Goal: Task Accomplishment & Management: Manage account settings

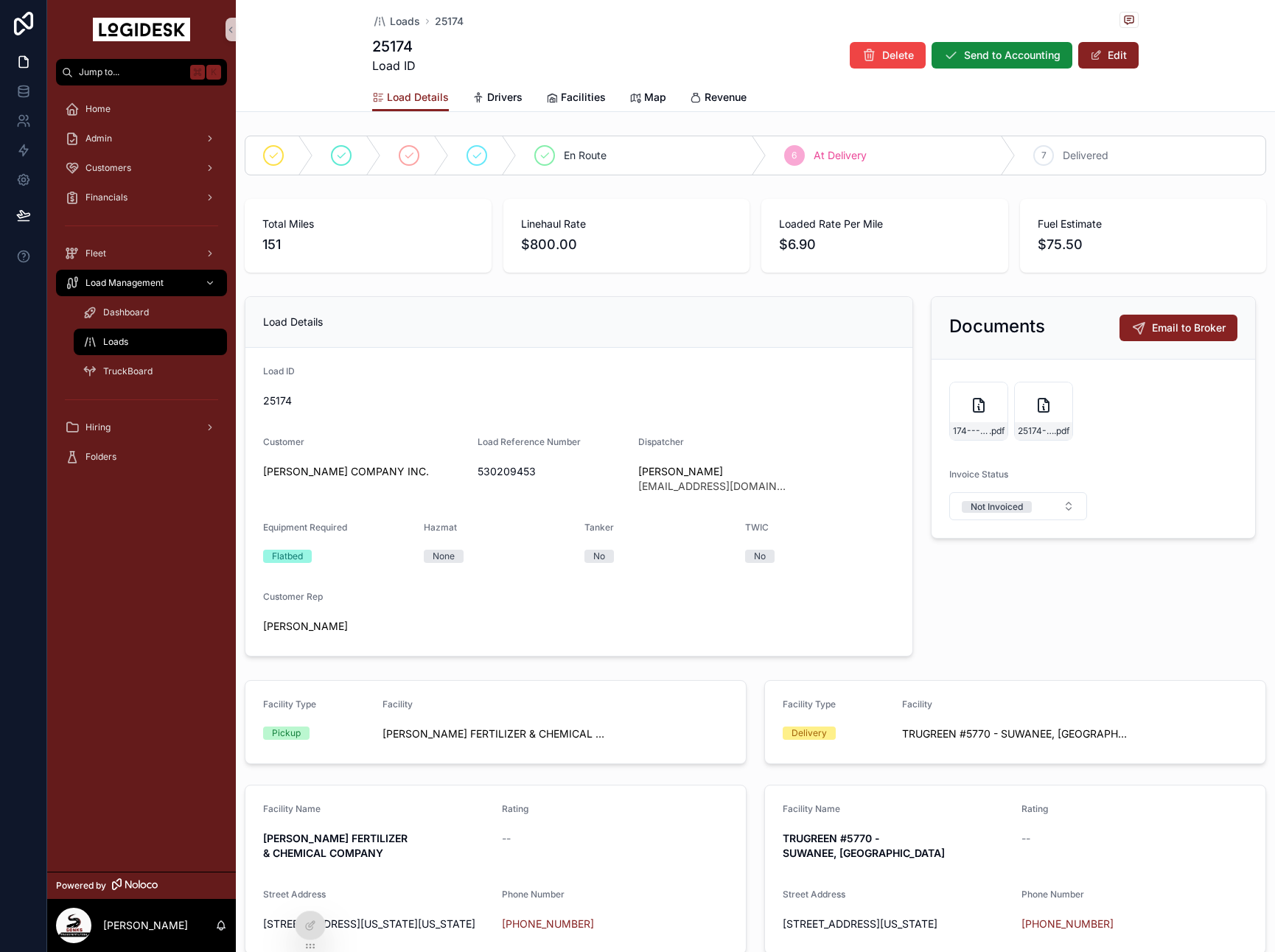
drag, startPoint x: 1086, startPoint y: 53, endPoint x: 894, endPoint y: 453, distance: 443.7
click at [1086, 53] on button "Edit" at bounding box center [1108, 55] width 61 height 26
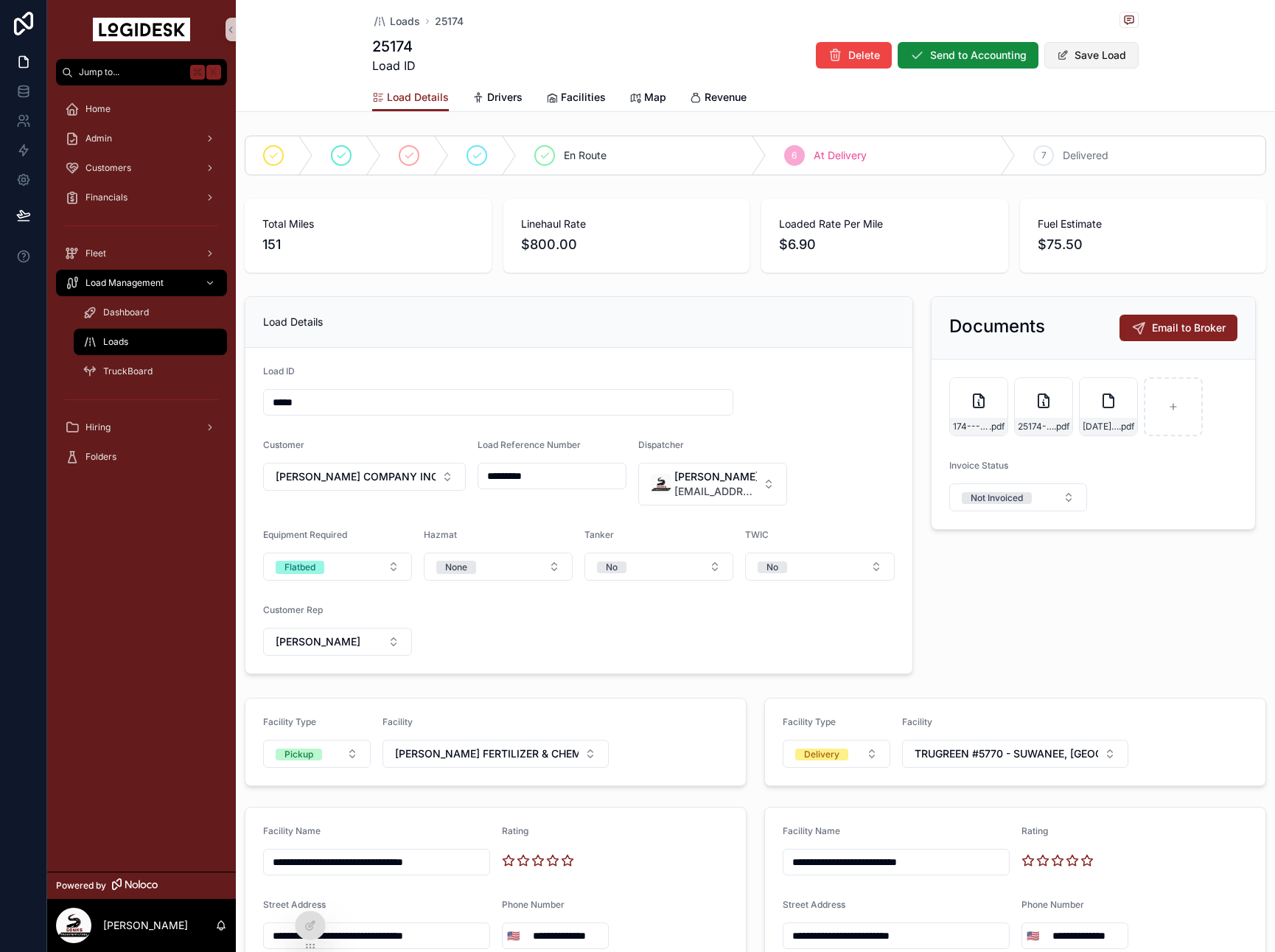
drag, startPoint x: 1106, startPoint y: 34, endPoint x: 1102, endPoint y: 61, distance: 27.3
click at [1106, 36] on div "Loads 25174 25174 Load ID Delete Send to Accounting Save Load" at bounding box center [755, 41] width 766 height 83
click at [1100, 62] on button "Save Load" at bounding box center [1091, 55] width 94 height 26
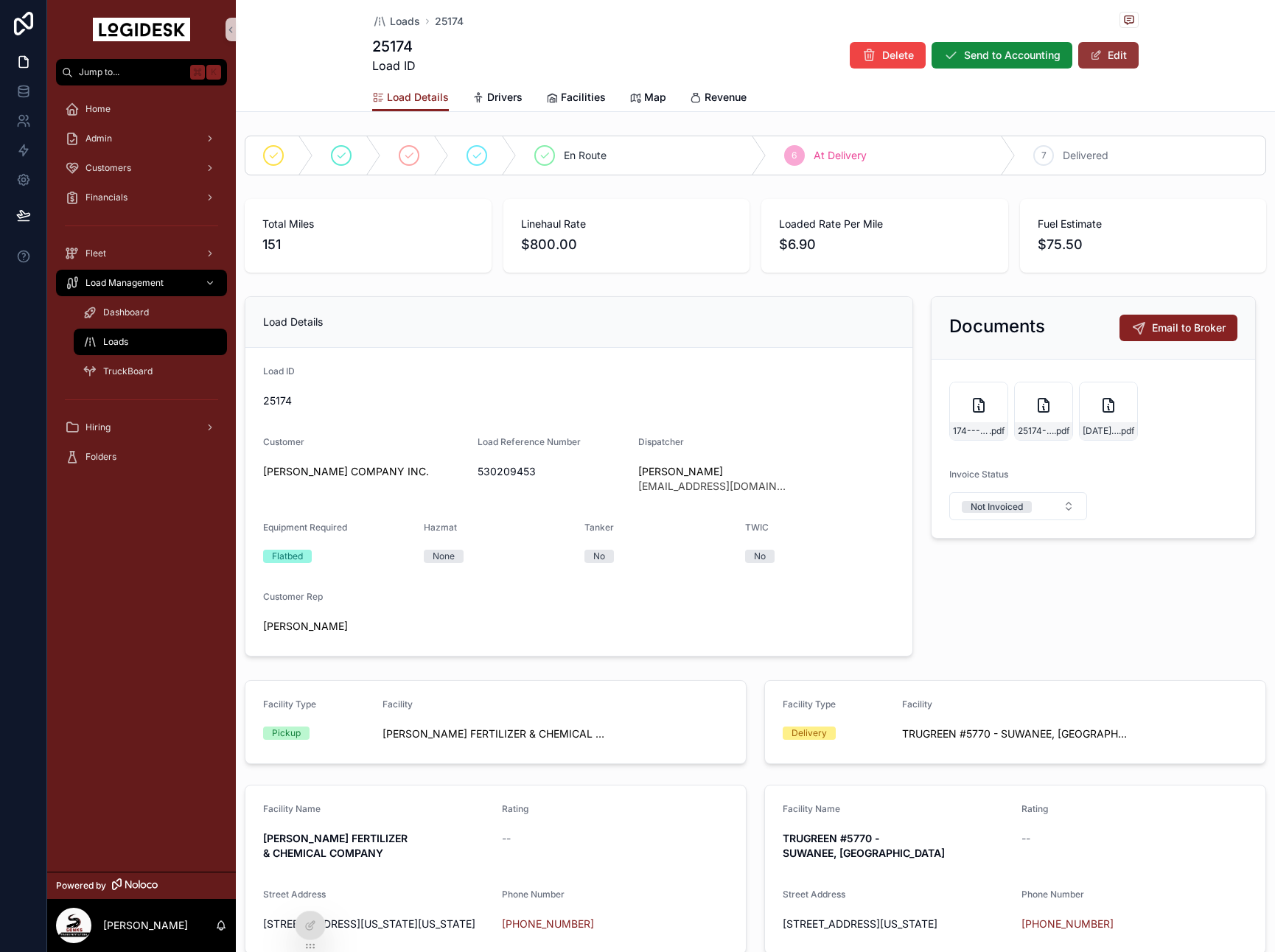
click at [1113, 58] on button "Edit" at bounding box center [1108, 55] width 61 height 26
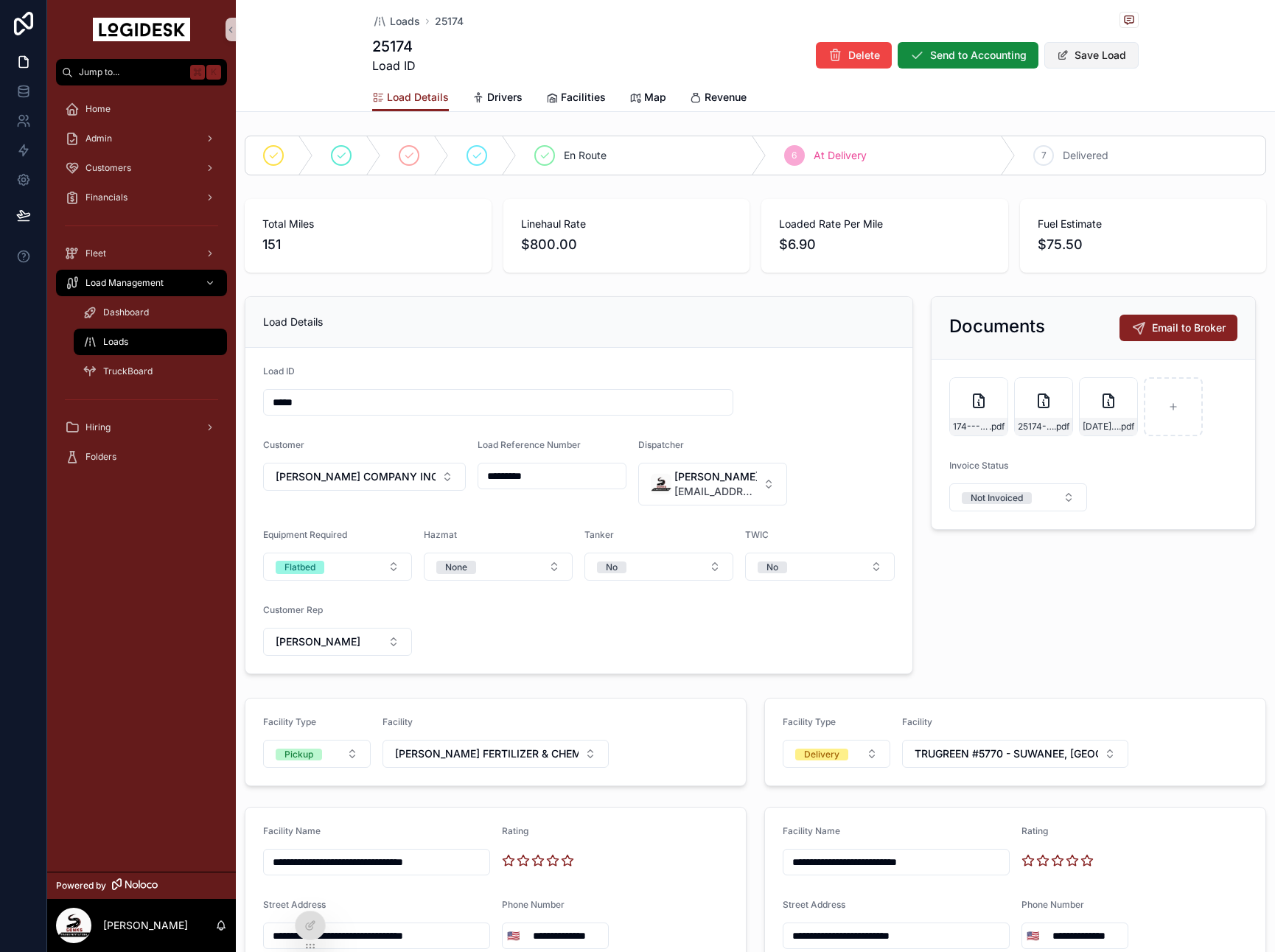
click at [1108, 59] on button "Save Load" at bounding box center [1091, 55] width 94 height 26
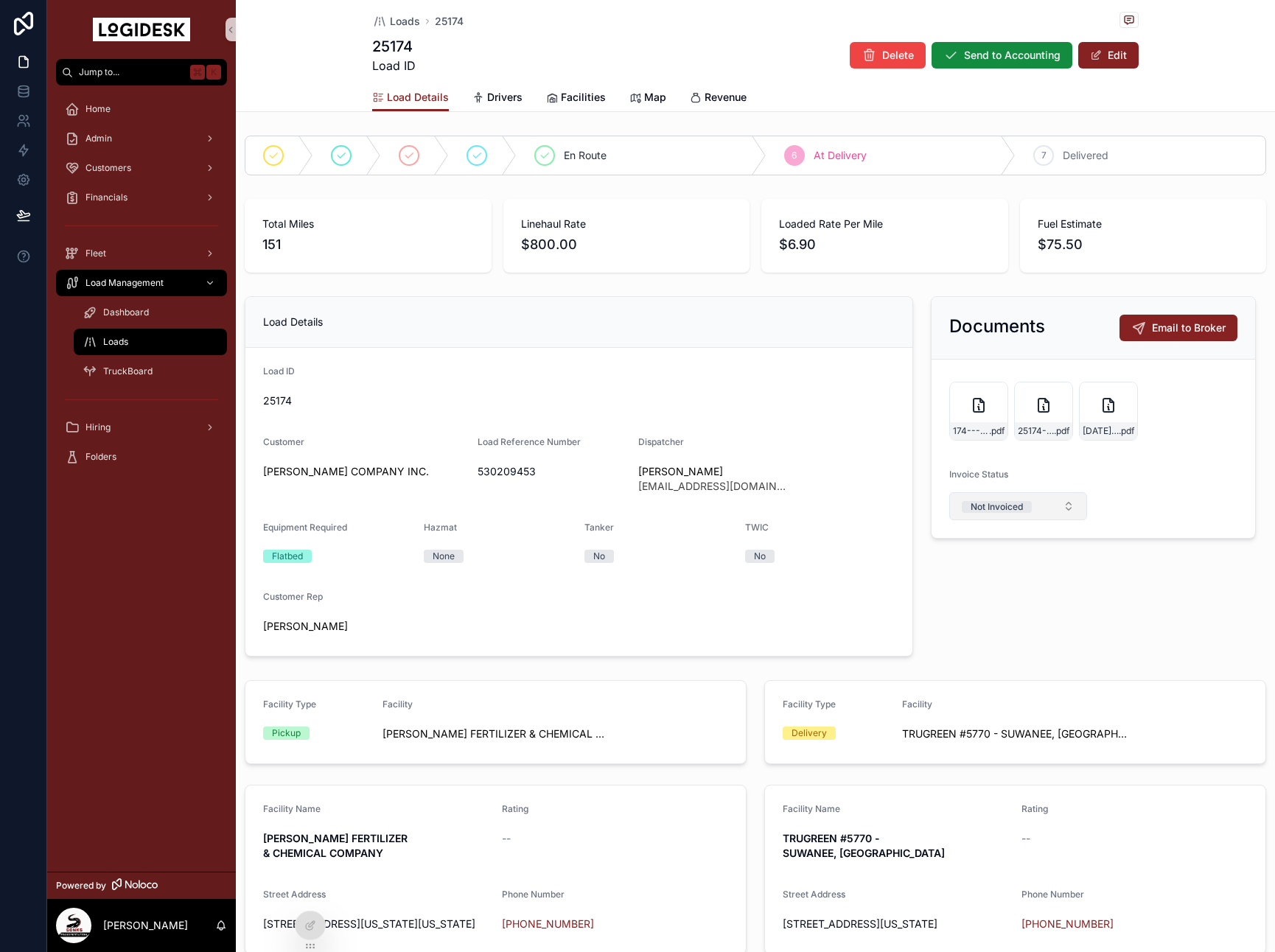
click at [1059, 515] on form "174---9-30-to-10-1---CHR---800.00 .pdf 25174-SONKS-Carrier-Invoice---CHR-Load-5…" at bounding box center [1093, 449] width 324 height 178
click at [1055, 506] on button "Not Invoiced" at bounding box center [1018, 506] width 139 height 28
click at [1001, 67] on button "Send to Accounting" at bounding box center [1002, 55] width 141 height 26
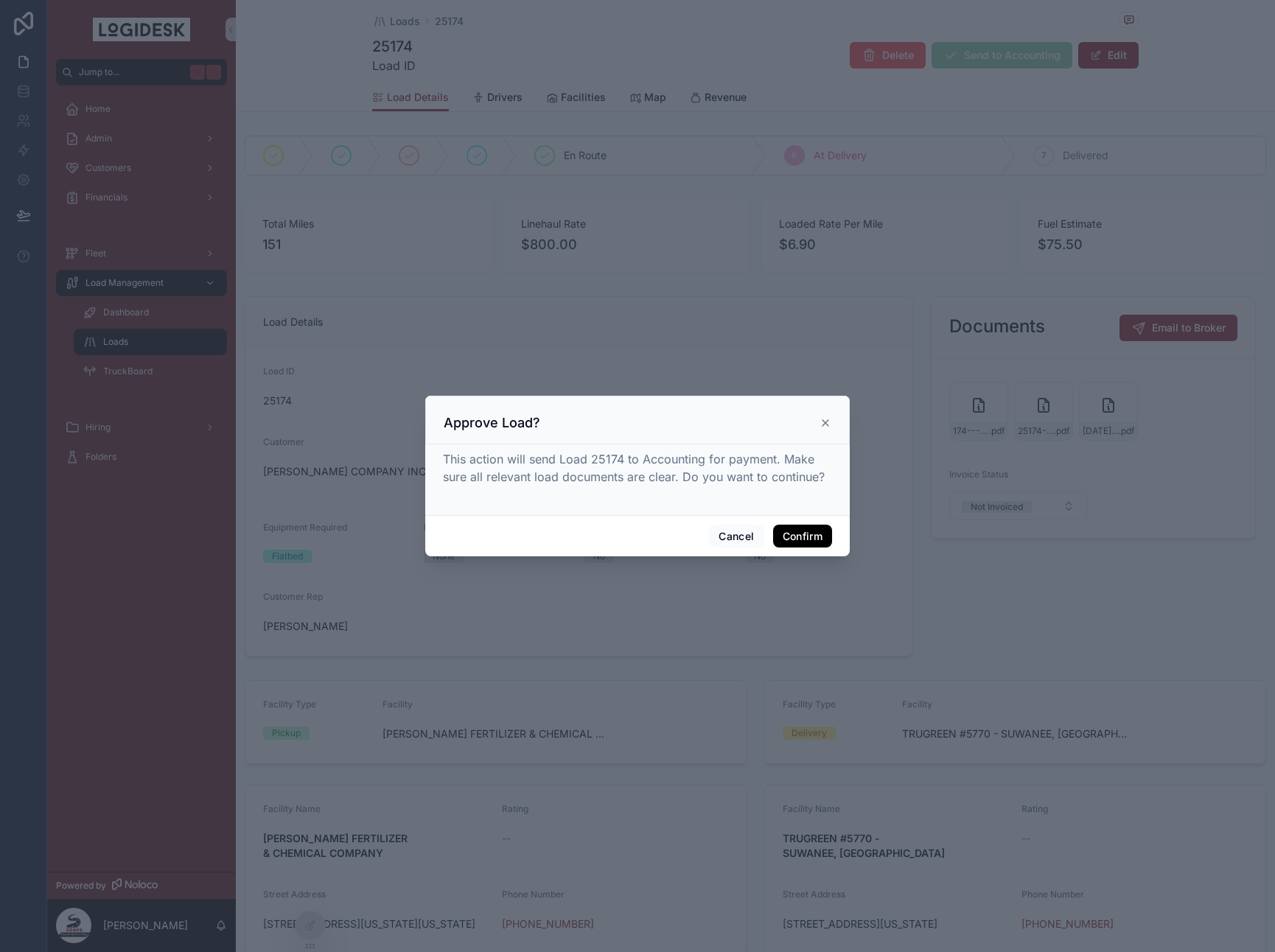
drag, startPoint x: 803, startPoint y: 512, endPoint x: 806, endPoint y: 529, distance: 17.3
click at [803, 513] on div "This action will send Load 25174 to Accounting for payment. Make sure all relev…" at bounding box center [638, 479] width 425 height 70
drag, startPoint x: 806, startPoint y: 533, endPoint x: 889, endPoint y: 339, distance: 211.0
click at [806, 533] on button "Confirm" at bounding box center [802, 536] width 59 height 23
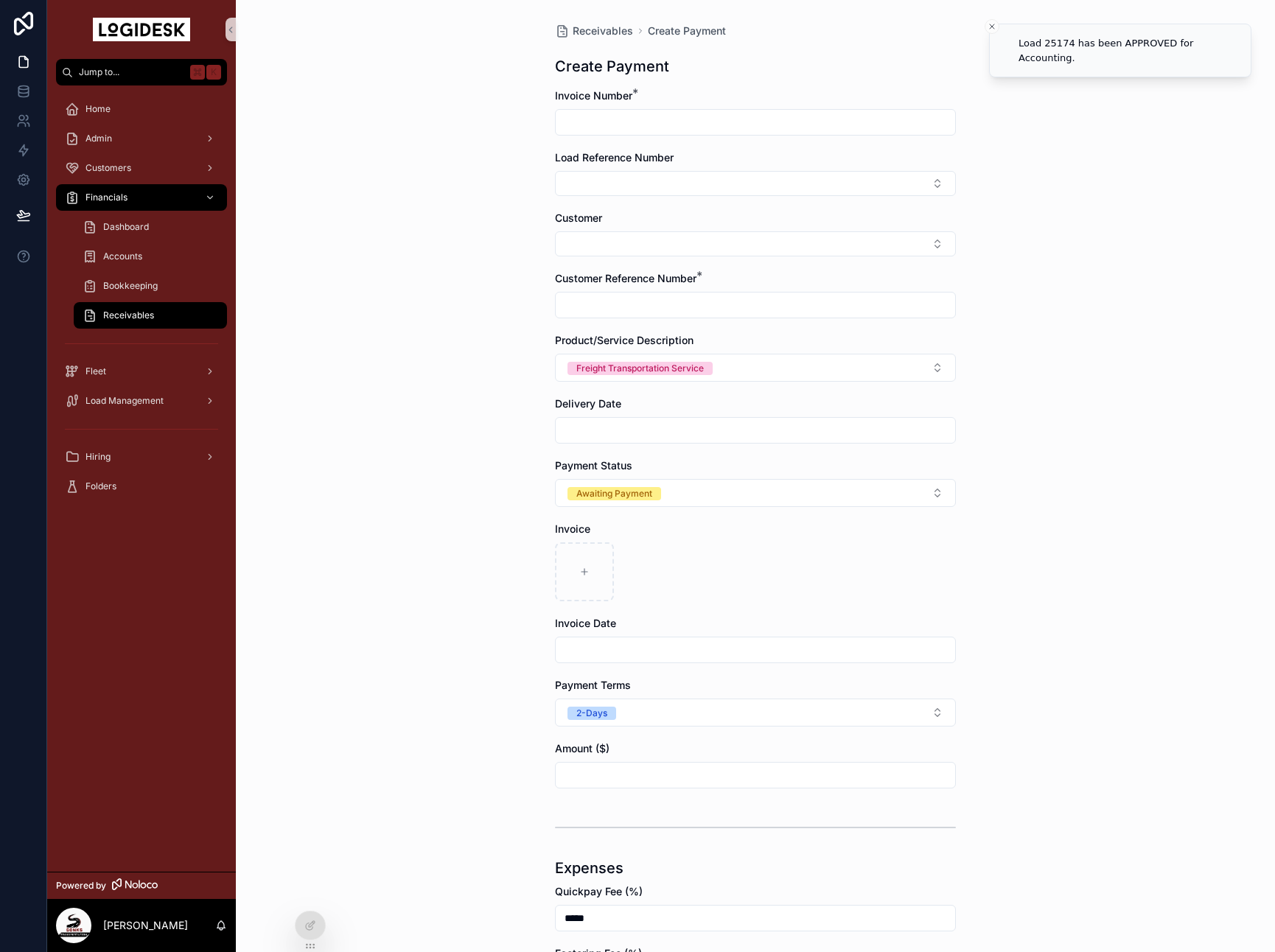
click at [627, 123] on input "scrollable content" at bounding box center [755, 123] width 399 height 21
type input "*****"
click at [733, 185] on button "Select Button" at bounding box center [755, 183] width 401 height 25
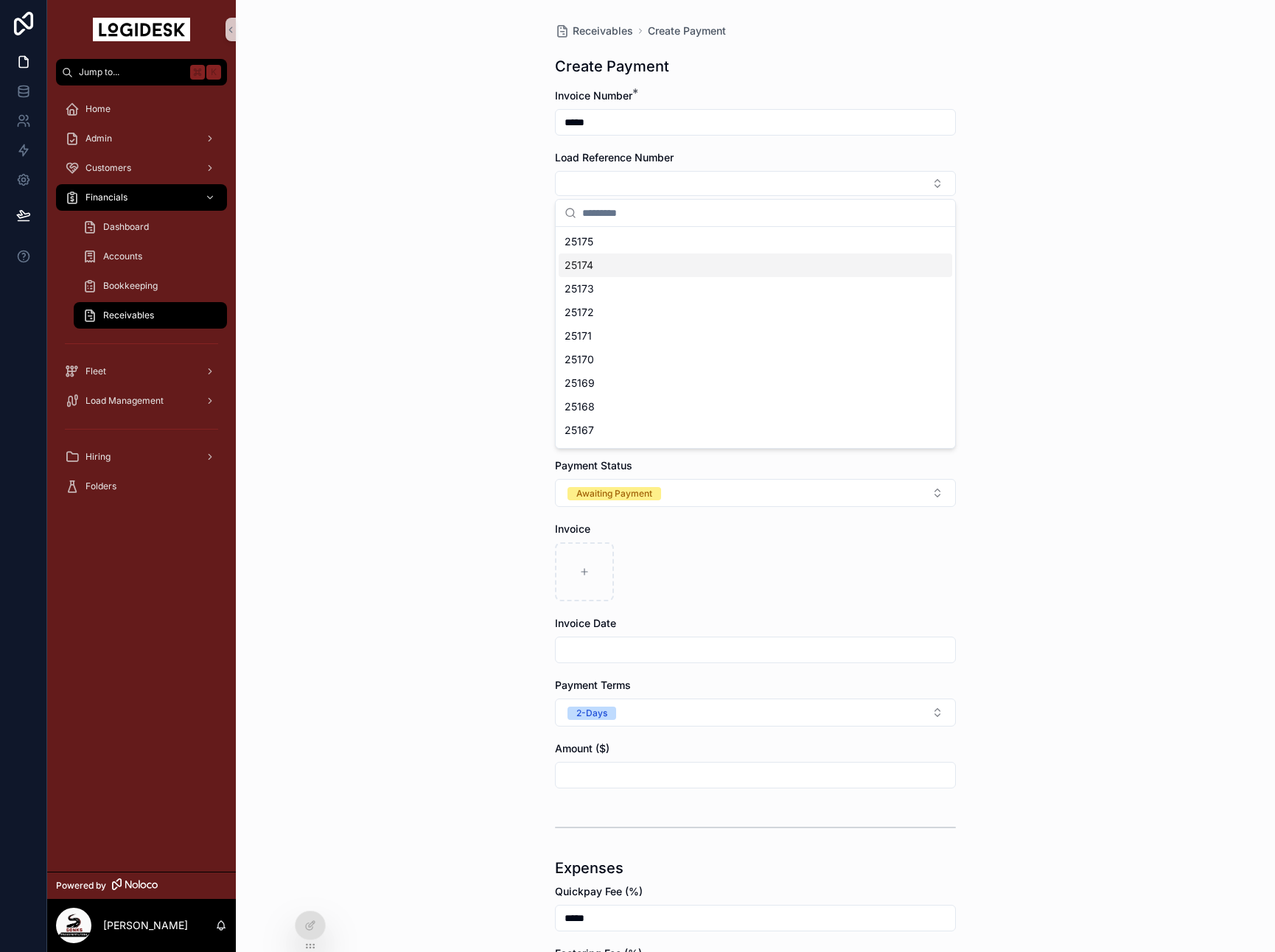
click at [611, 258] on div "25174" at bounding box center [755, 264] width 393 height 23
type input "*********"
type input "*******"
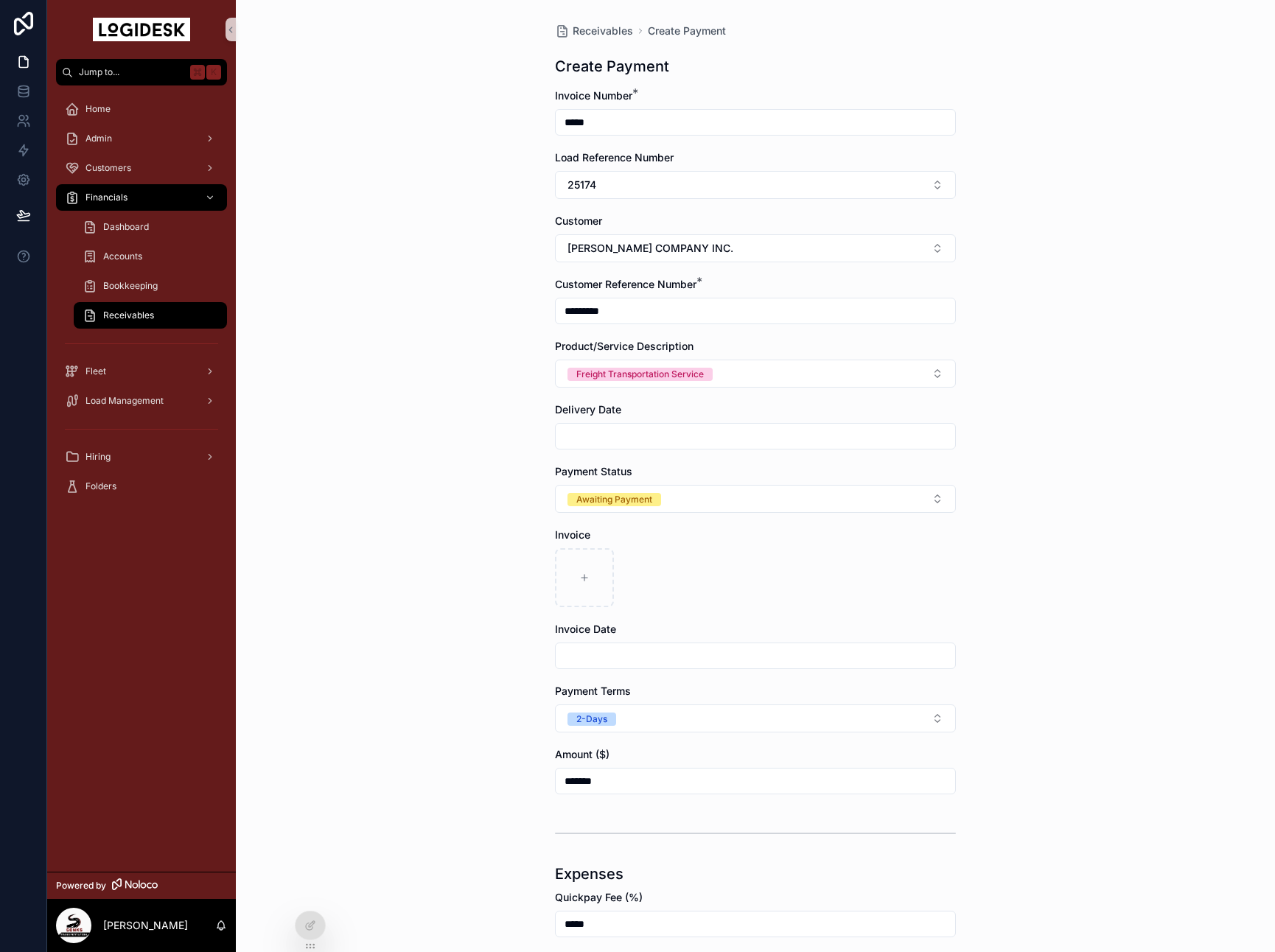
click at [611, 461] on form "Invoice Number * ***** Load Reference Number 25174 Customer [PERSON_NAME] COMPA…" at bounding box center [755, 616] width 401 height 1055
click at [610, 440] on input "scrollable content" at bounding box center [755, 437] width 399 height 21
click at [772, 475] on button "[DATE]" at bounding box center [756, 472] width 58 height 26
type input "*********"
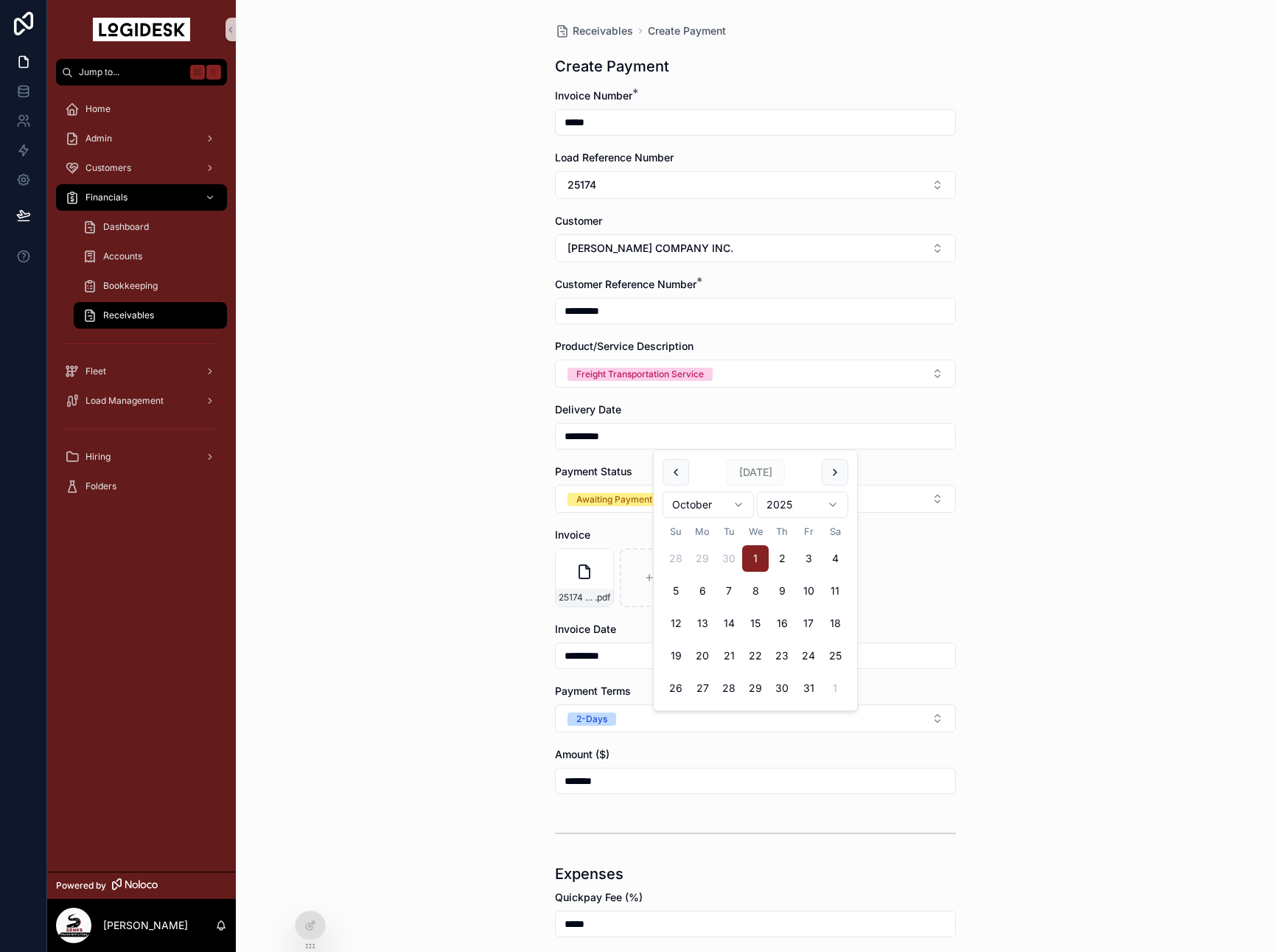
click at [1168, 512] on div "Receivables Create Payment Create Payment Invoice Number * ***** Load Reference…" at bounding box center [755, 476] width 1039 height 952
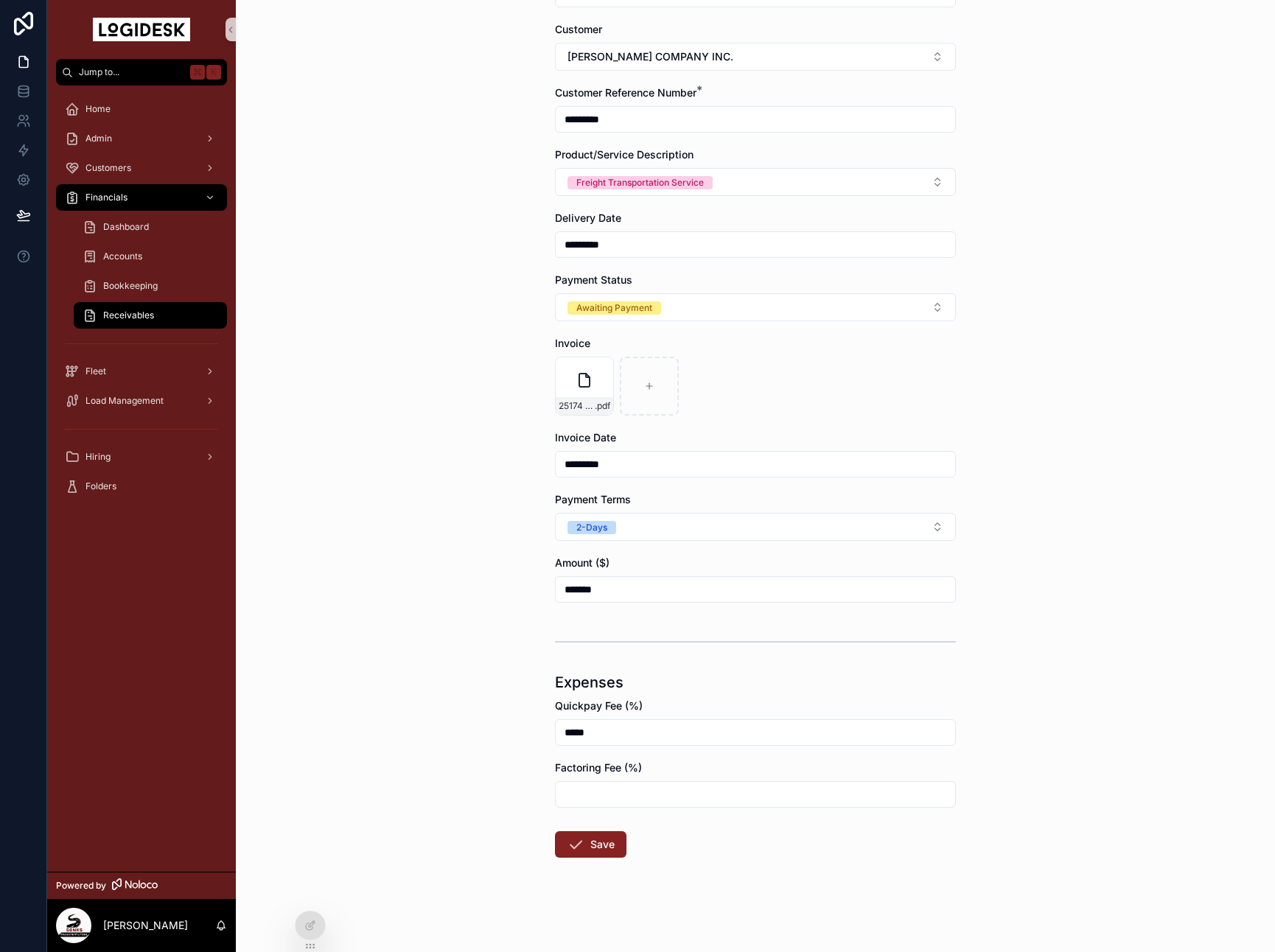
click at [616, 731] on input "*****" at bounding box center [755, 733] width 399 height 21
type input "*****"
click at [580, 832] on button "Save" at bounding box center [590, 844] width 71 height 26
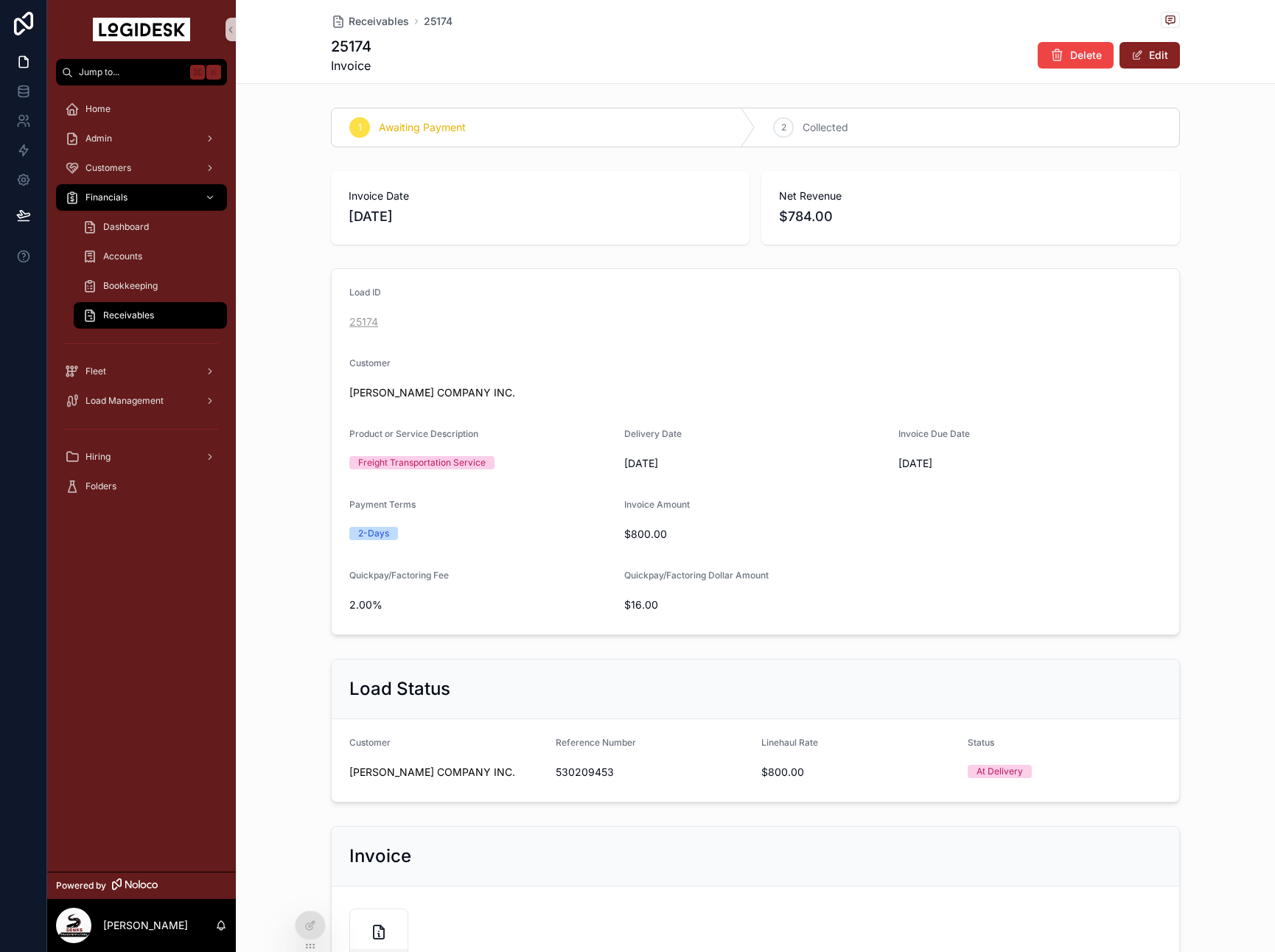
drag, startPoint x: 354, startPoint y: 335, endPoint x: 360, endPoint y: 321, distance: 15.2
click at [355, 333] on form "Load ID 25174 Customer [PERSON_NAME] COMPANY INC. Product or Service Descriptio…" at bounding box center [755, 452] width 847 height 366
click at [361, 318] on span "25174" at bounding box center [363, 322] width 28 height 15
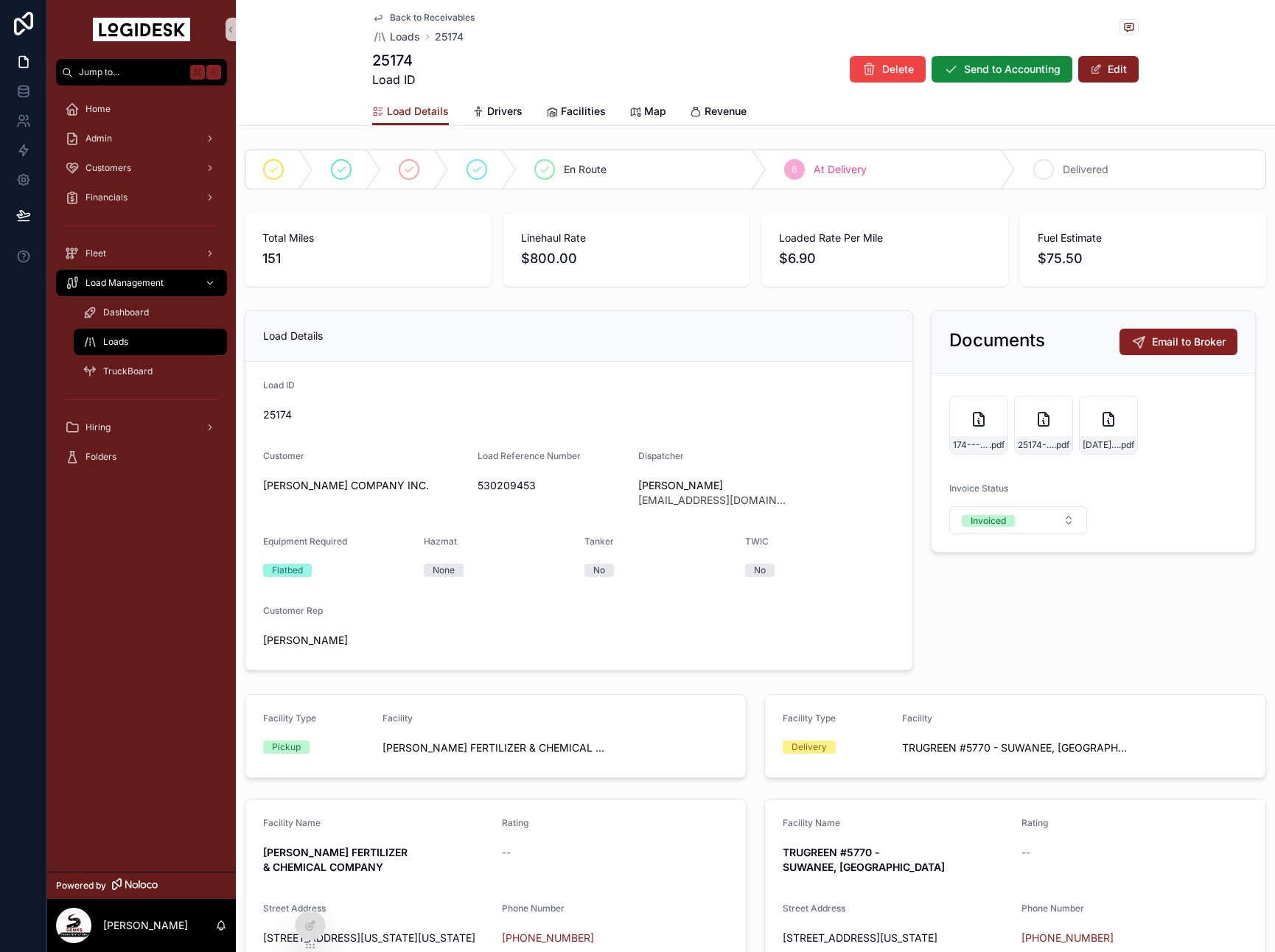
click at [1090, 157] on div "7 Delivered" at bounding box center [1140, 169] width 249 height 38
click at [106, 245] on div "Fleet" at bounding box center [142, 253] width 154 height 23
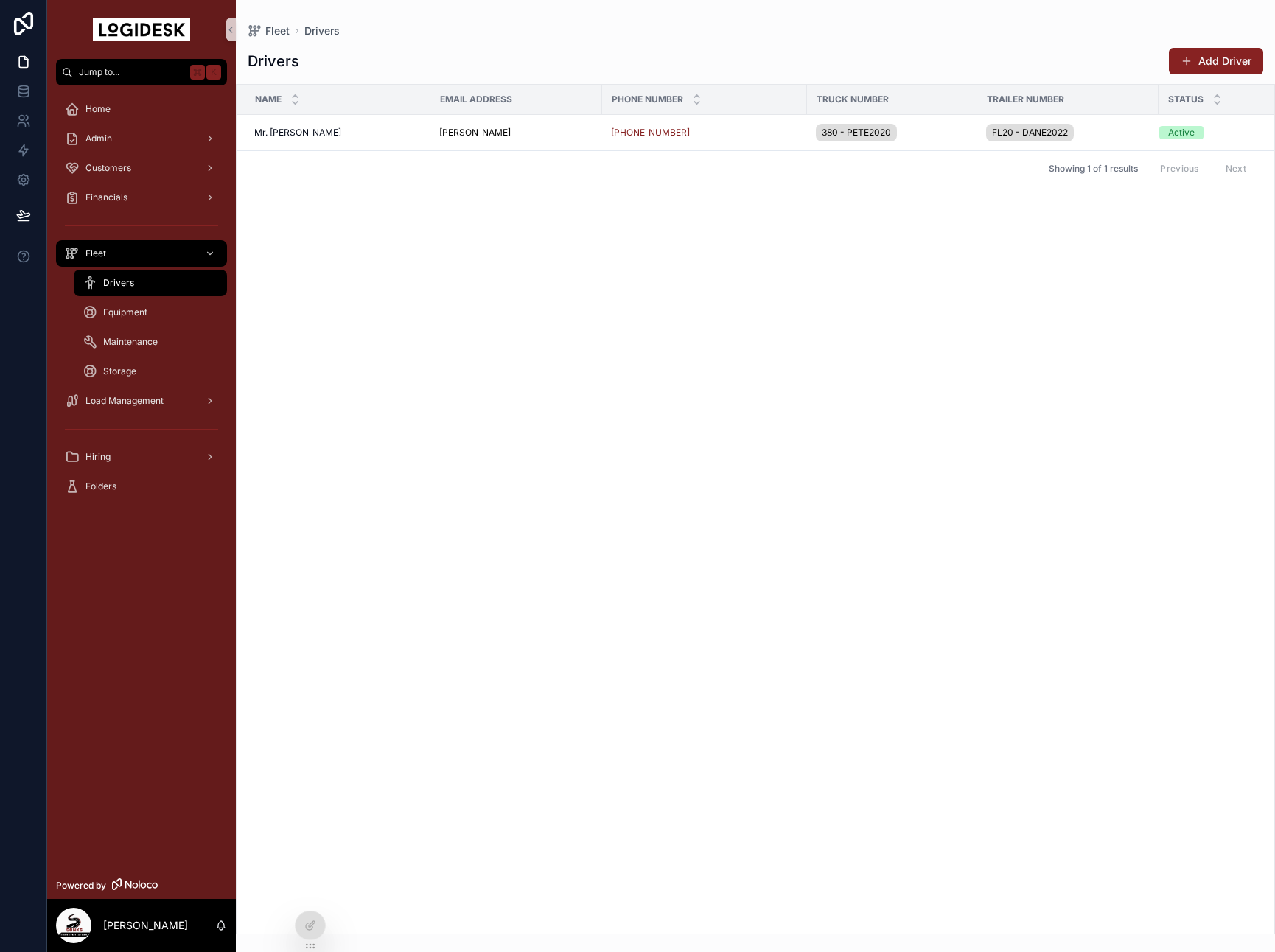
click at [123, 181] on div "Customers" at bounding box center [142, 168] width 189 height 29
click at [123, 190] on div "Financials" at bounding box center [142, 197] width 154 height 23
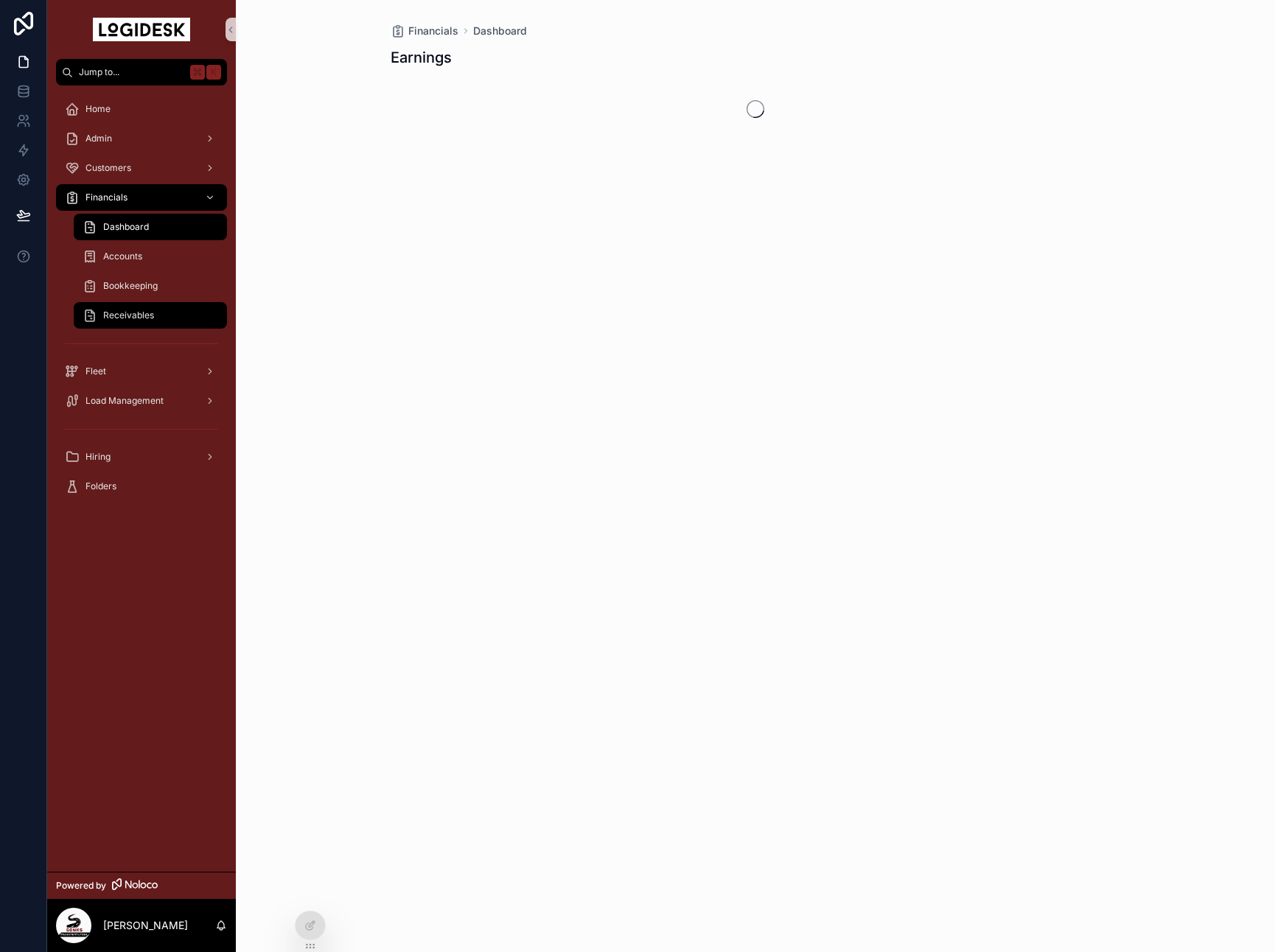
click at [147, 312] on span "Receivables" at bounding box center [129, 315] width 51 height 12
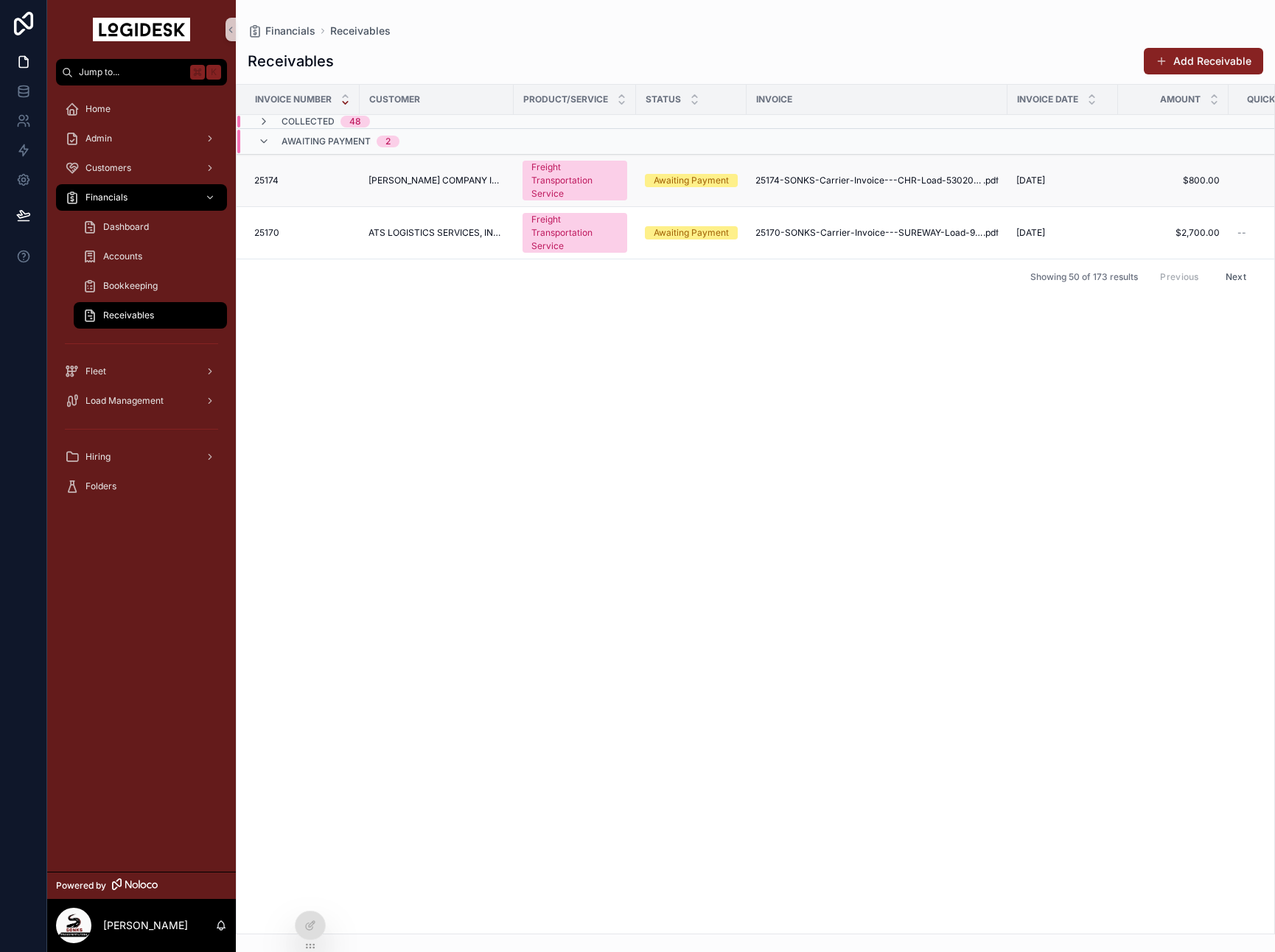
click at [455, 190] on td "[PERSON_NAME] COMPANY INC." at bounding box center [437, 181] width 154 height 52
click at [463, 180] on span "[PERSON_NAME] COMPANY INC." at bounding box center [437, 181] width 136 height 12
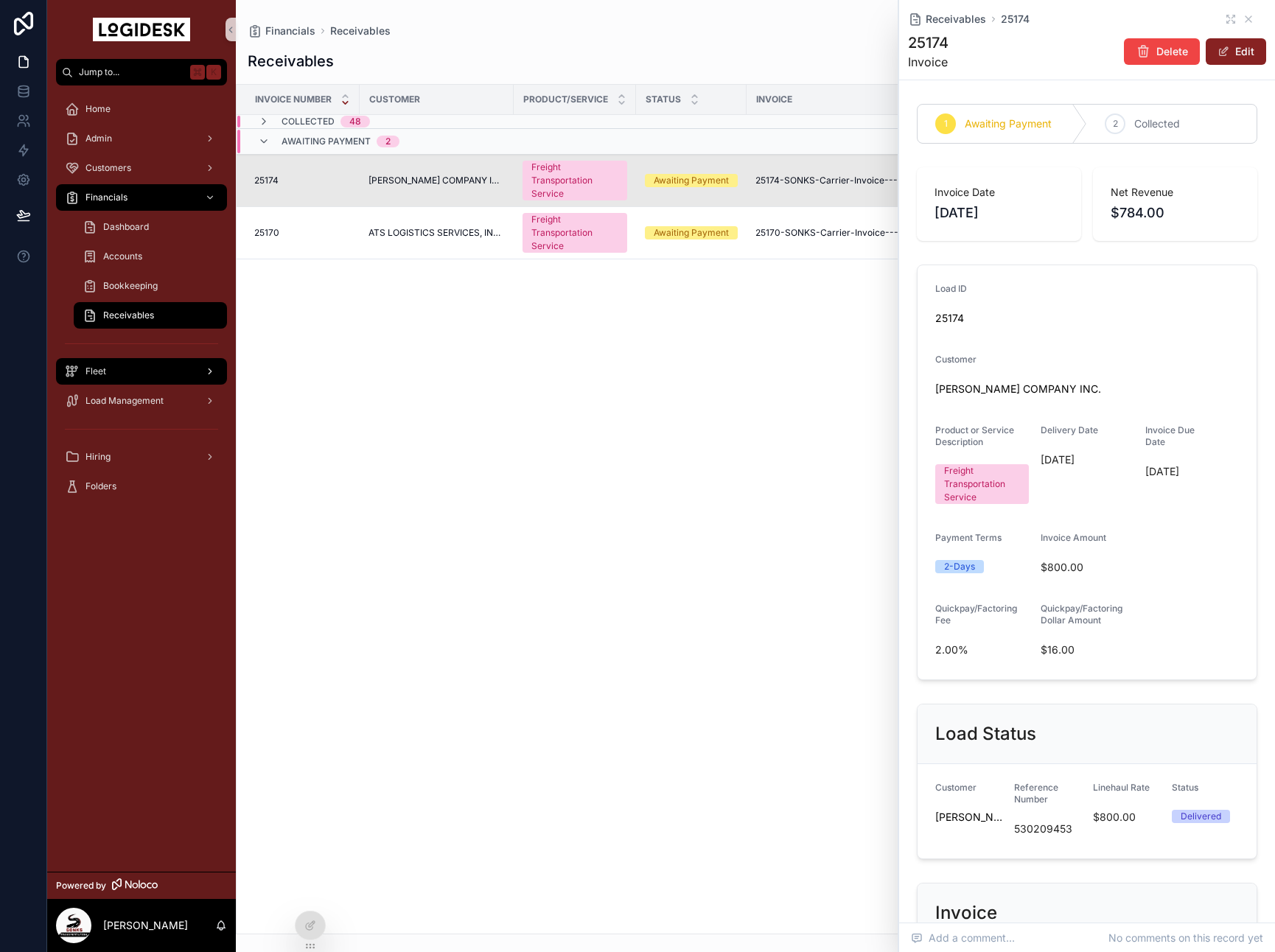
click at [128, 381] on div "Fleet" at bounding box center [142, 371] width 154 height 23
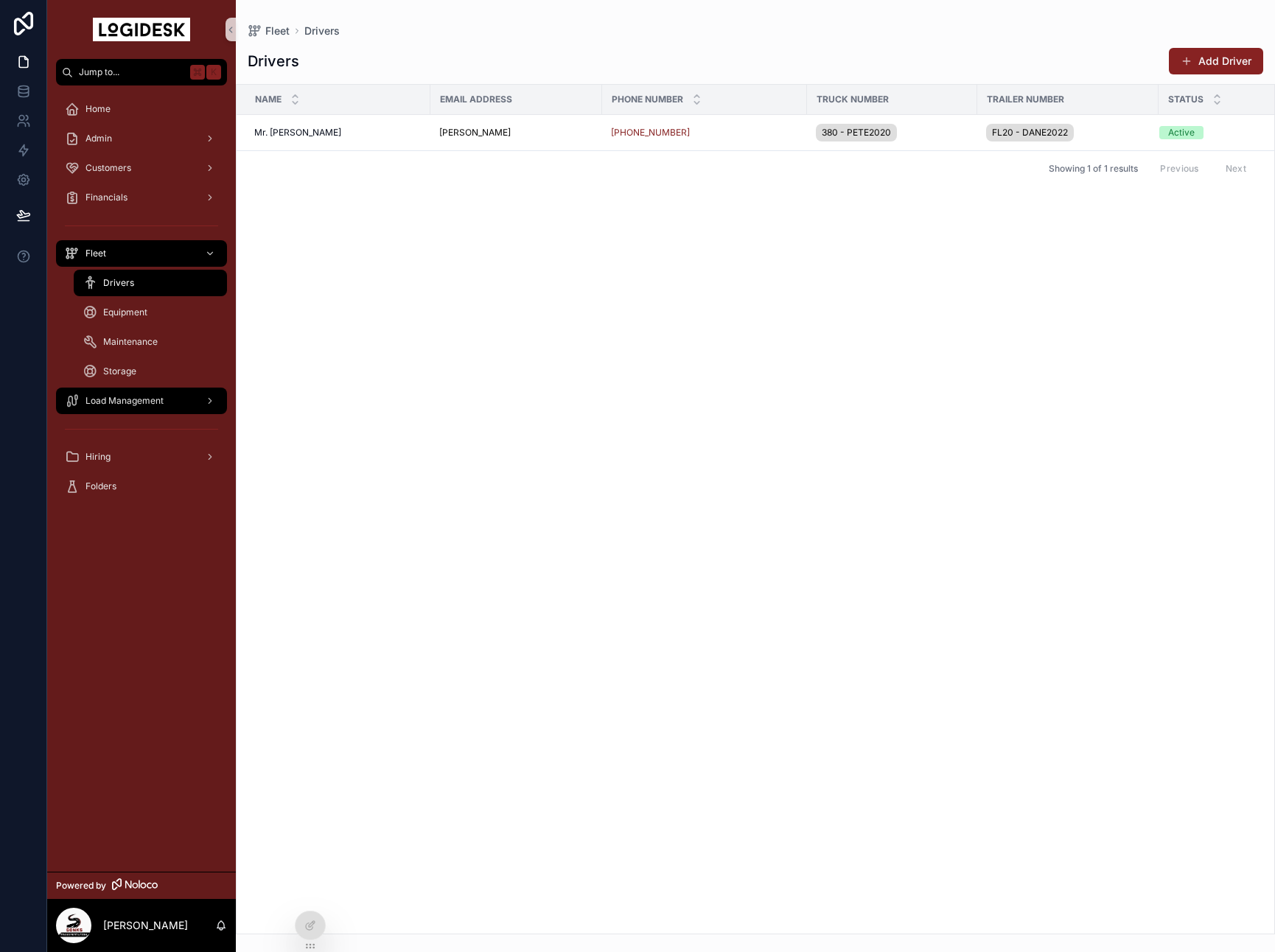
click at [108, 407] on div "Load Management" at bounding box center [142, 400] width 154 height 23
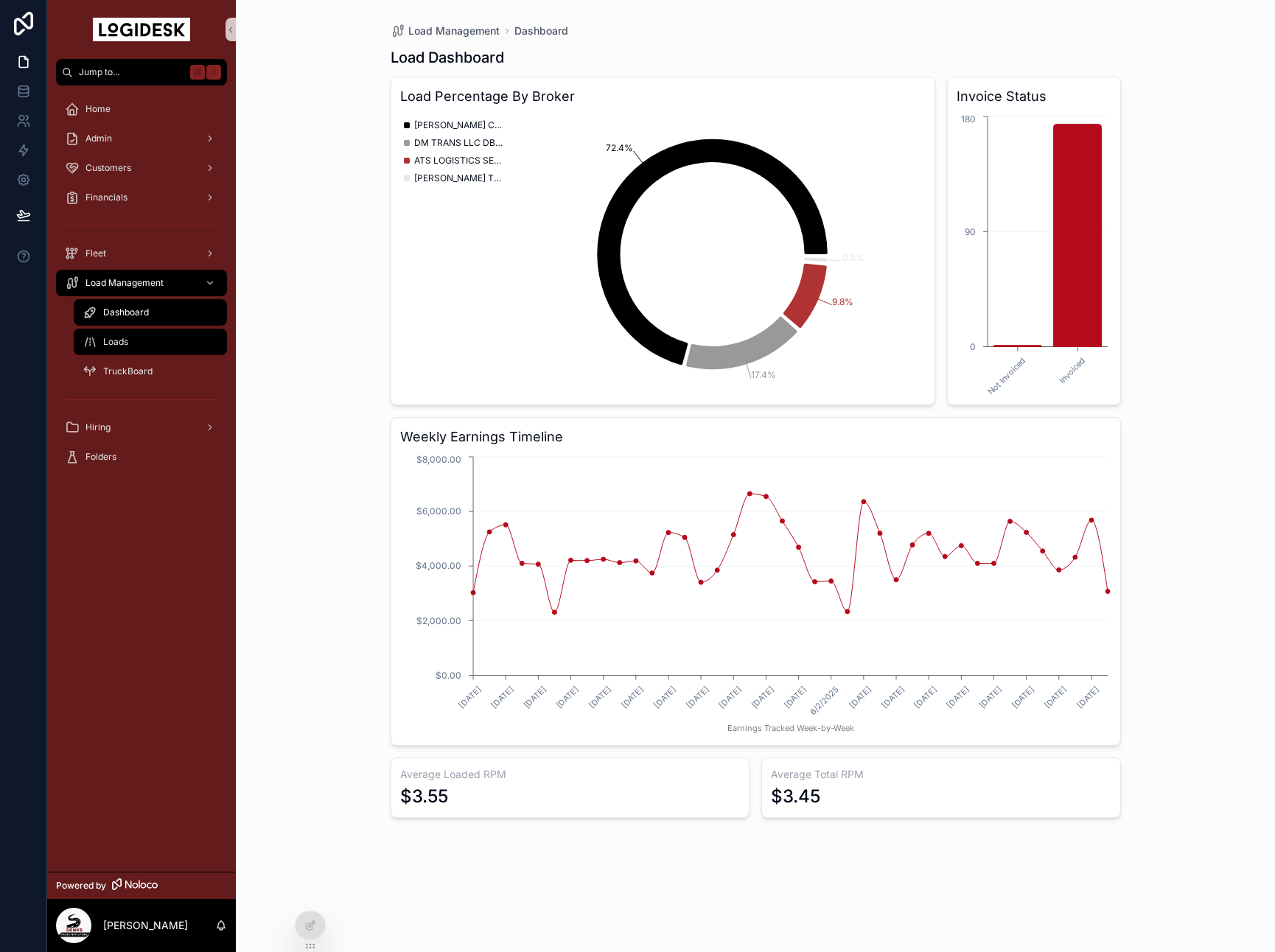
click at [142, 353] on div "Loads" at bounding box center [150, 342] width 136 height 23
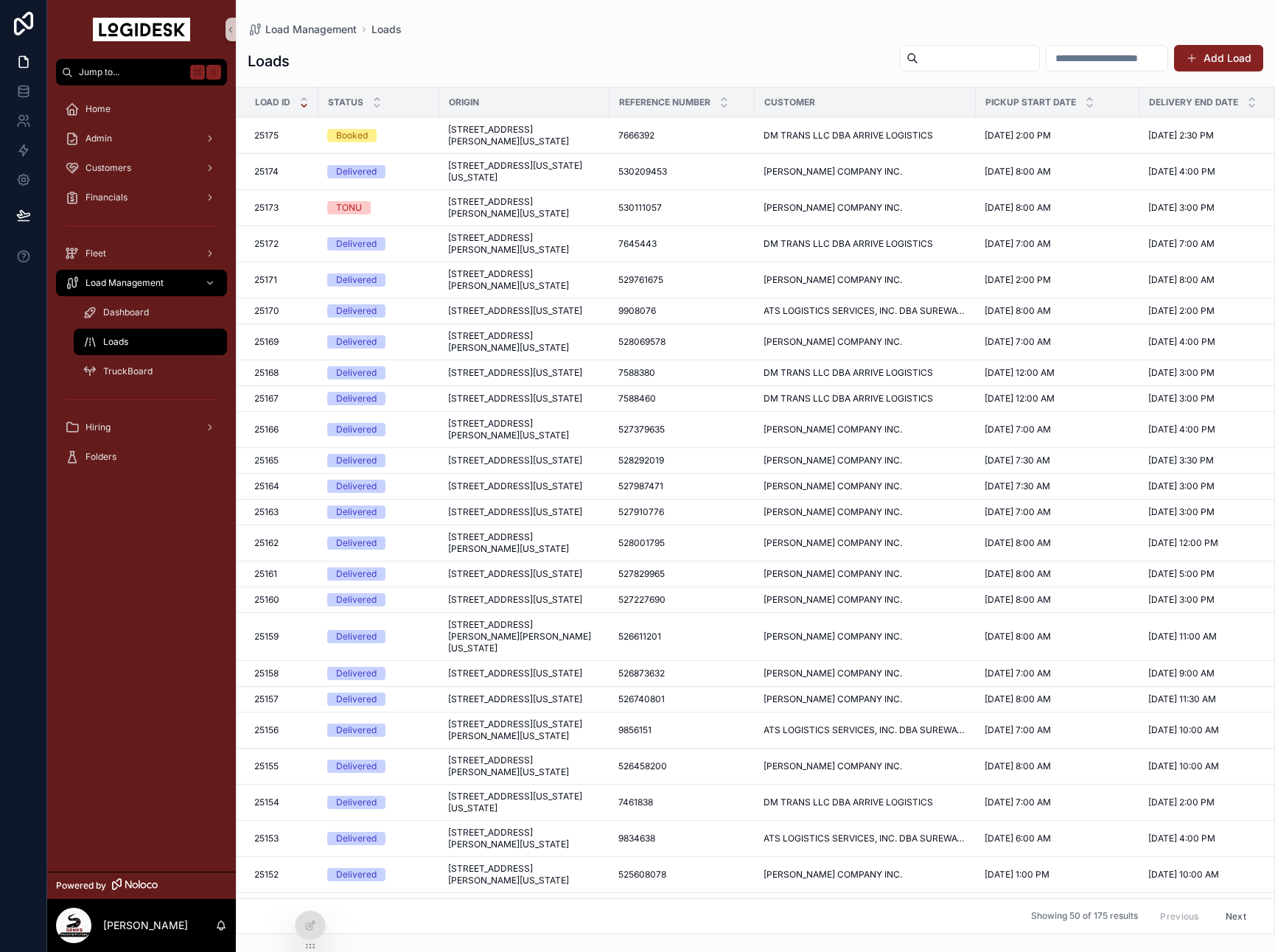
click at [506, 132] on span "[STREET_ADDRESS][PERSON_NAME][US_STATE]" at bounding box center [524, 135] width 153 height 23
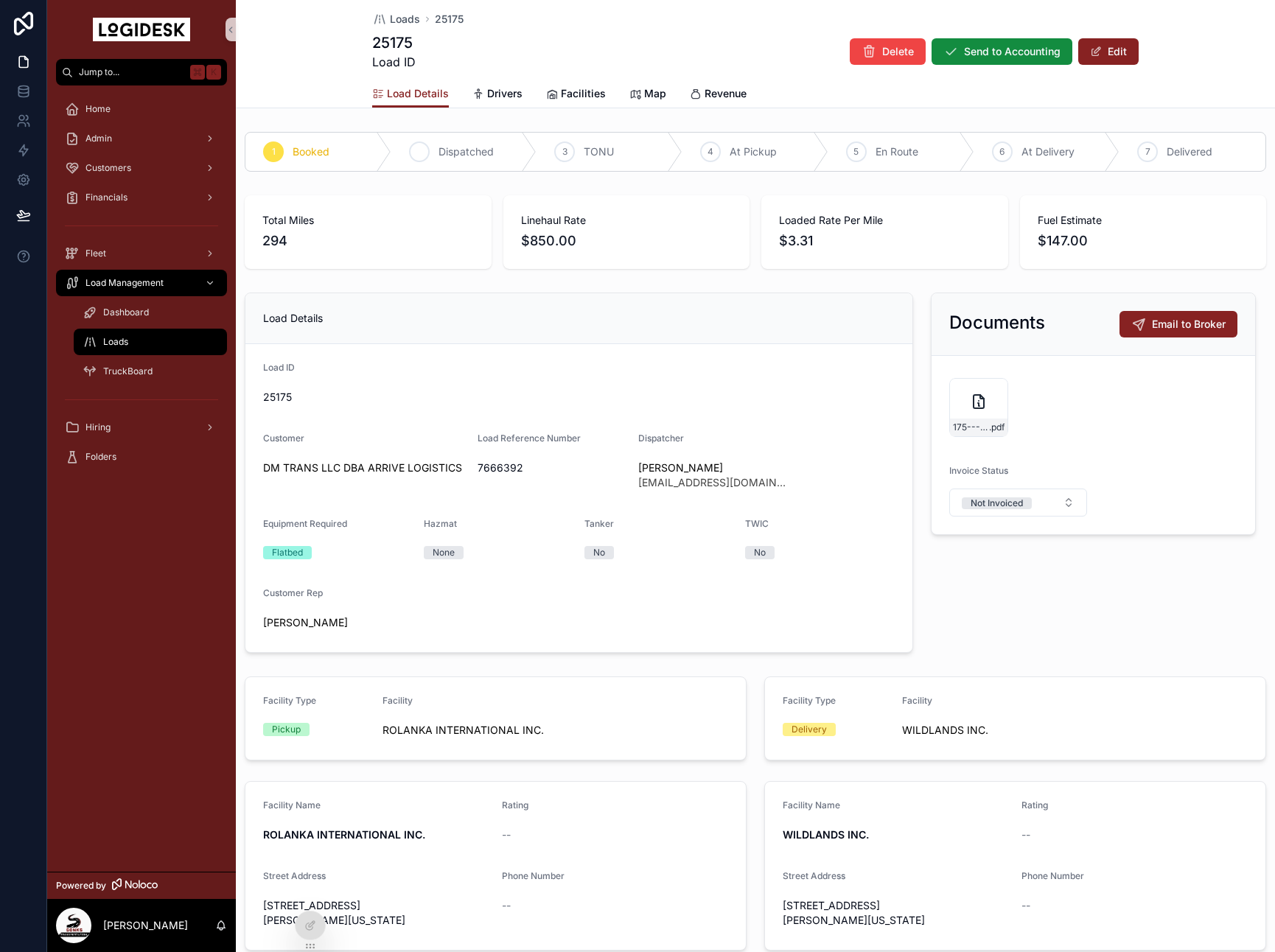
click at [507, 139] on div "2 Dispatched" at bounding box center [464, 151] width 146 height 38
click at [993, 291] on div "Documents Email to Broker 175---10-1-to-10-2---ARRIVE---850.00 .pdf Invoice Sta…" at bounding box center [1093, 473] width 342 height 372
drag, startPoint x: 455, startPoint y: 40, endPoint x: 396, endPoint y: 8, distance: 67.1
click at [441, 33] on div "25175 Load ID Delete Send to Accounting Edit" at bounding box center [755, 51] width 766 height 38
click at [396, 8] on div "Loads 25175 25175 Load ID Delete Send to Accounting Edit" at bounding box center [755, 40] width 766 height 79
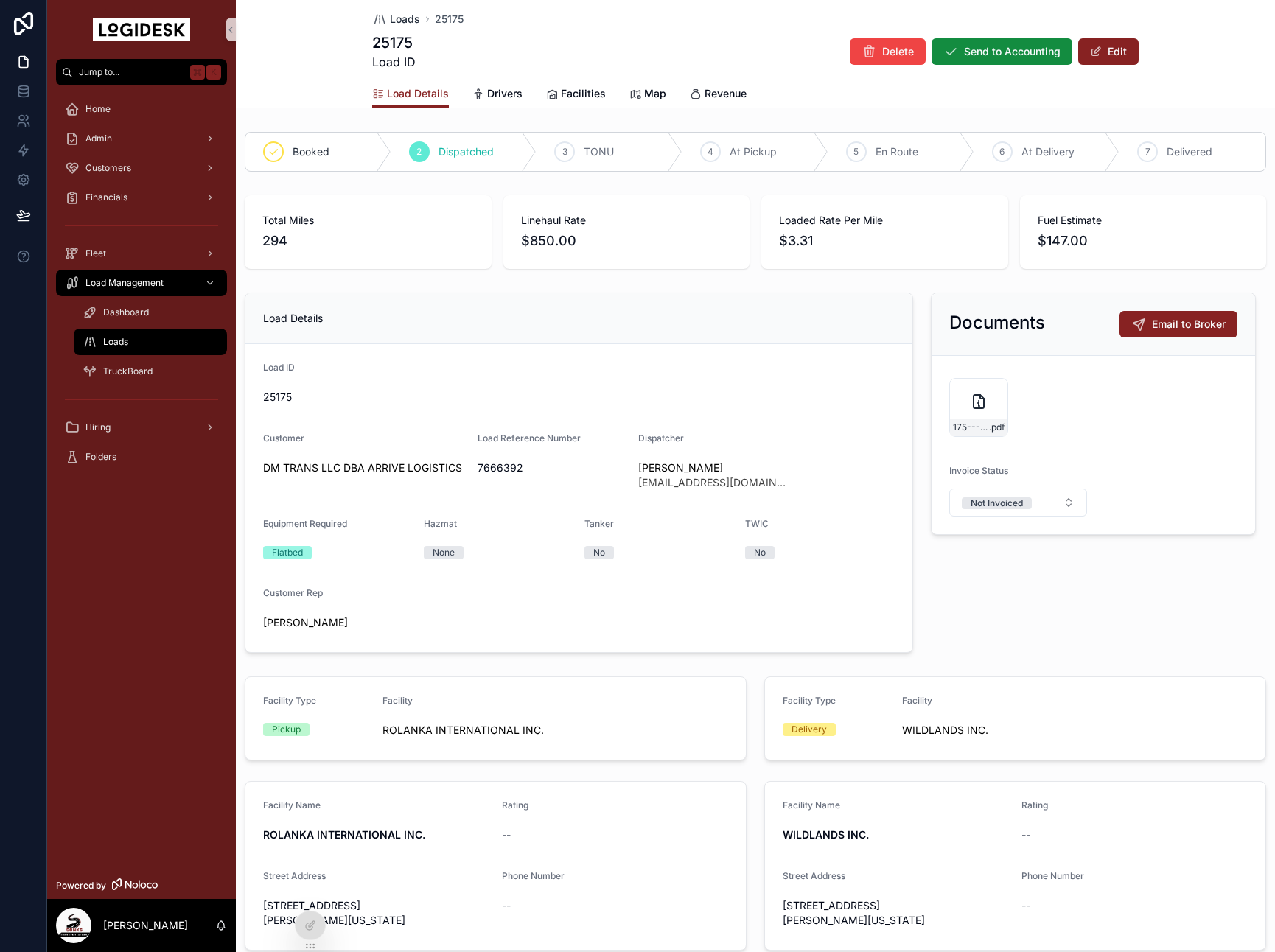
click at [397, 17] on span "Loads" at bounding box center [405, 19] width 30 height 15
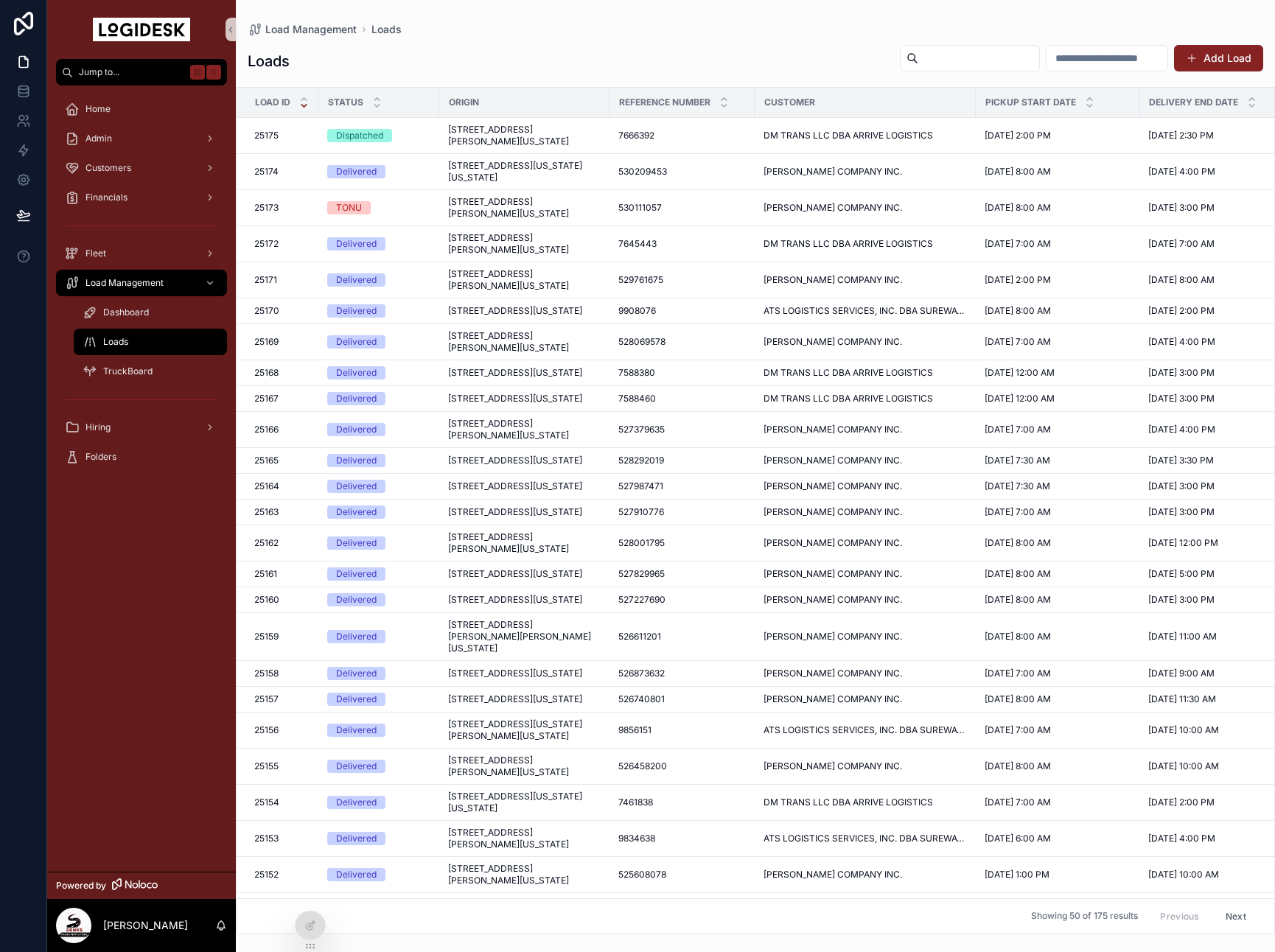
click at [453, 23] on div "Load Management Loads" at bounding box center [756, 29] width 1016 height 12
click at [820, 51] on div "Loads Add Load" at bounding box center [756, 61] width 1016 height 34
drag, startPoint x: 659, startPoint y: 31, endPoint x: 746, endPoint y: 65, distance: 93.4
click at [659, 31] on div "Load Management Loads" at bounding box center [756, 29] width 1016 height 12
click at [764, 31] on div "Load Management Loads" at bounding box center [756, 29] width 1016 height 12
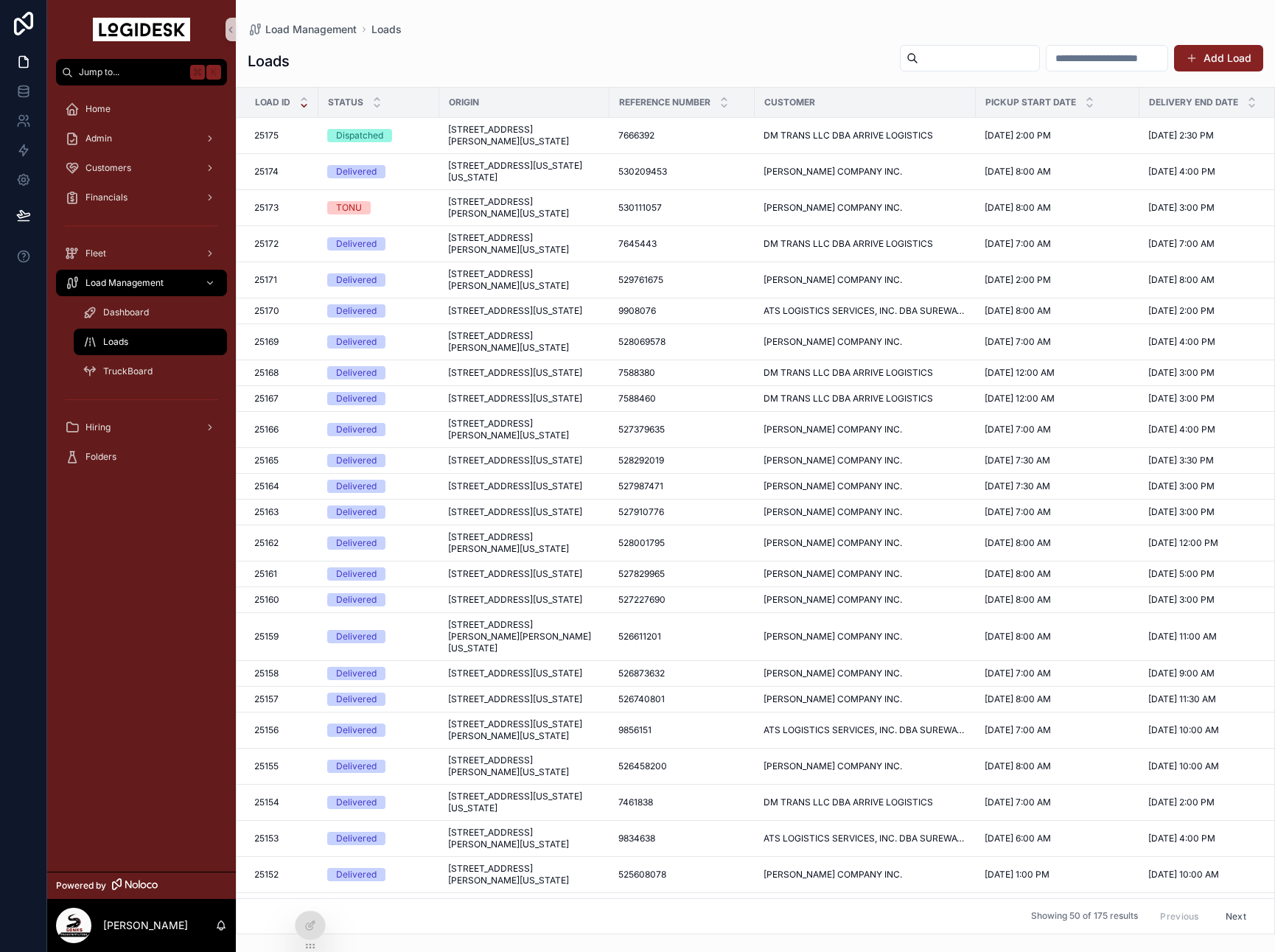
click at [631, 48] on div "Loads Add Load" at bounding box center [756, 61] width 1016 height 34
